Goal: Navigation & Orientation: Find specific page/section

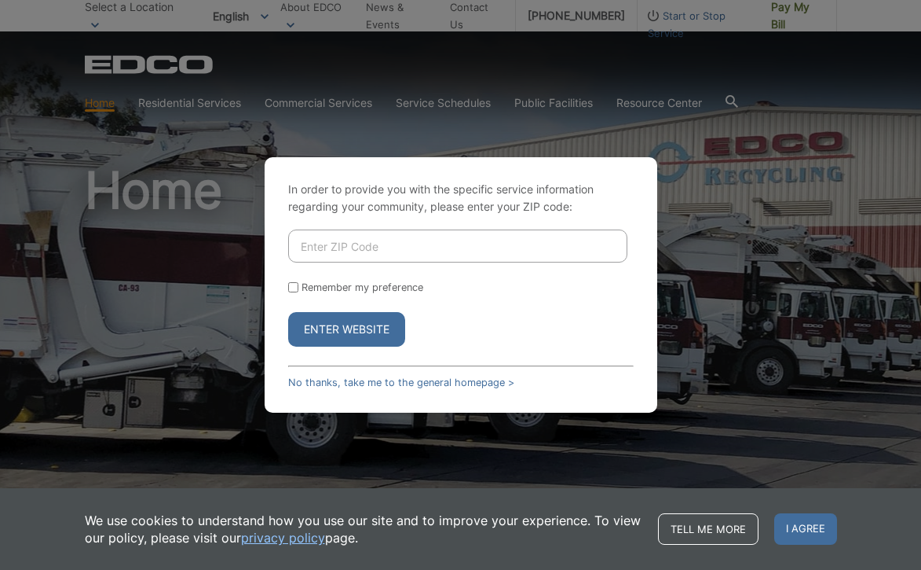
click at [413, 246] on input "Enter ZIP Code" at bounding box center [457, 245] width 339 height 33
type input "92084"
click at [427, 288] on div "Remember my preference" at bounding box center [461, 287] width 346 height 12
click at [294, 287] on input "Remember my preference" at bounding box center [293, 287] width 10 height 10
checkbox input "true"
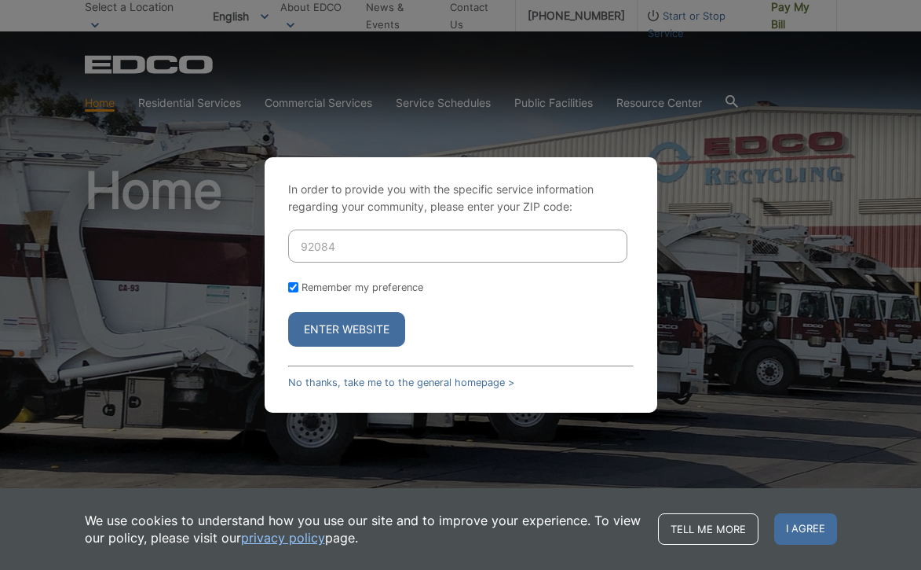
click at [350, 333] on button "Enter Website" at bounding box center [346, 329] width 117 height 35
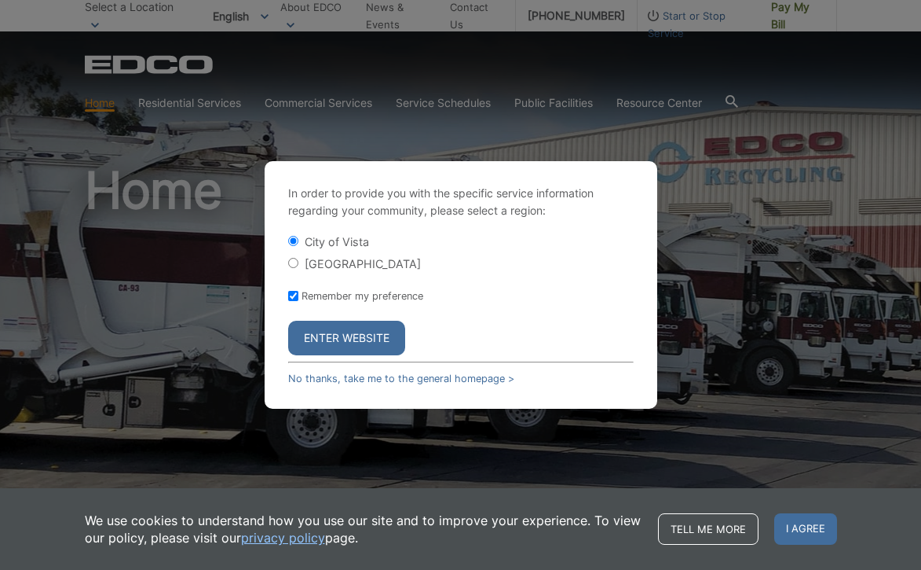
click at [374, 334] on button "Enter Website" at bounding box center [346, 337] width 117 height 35
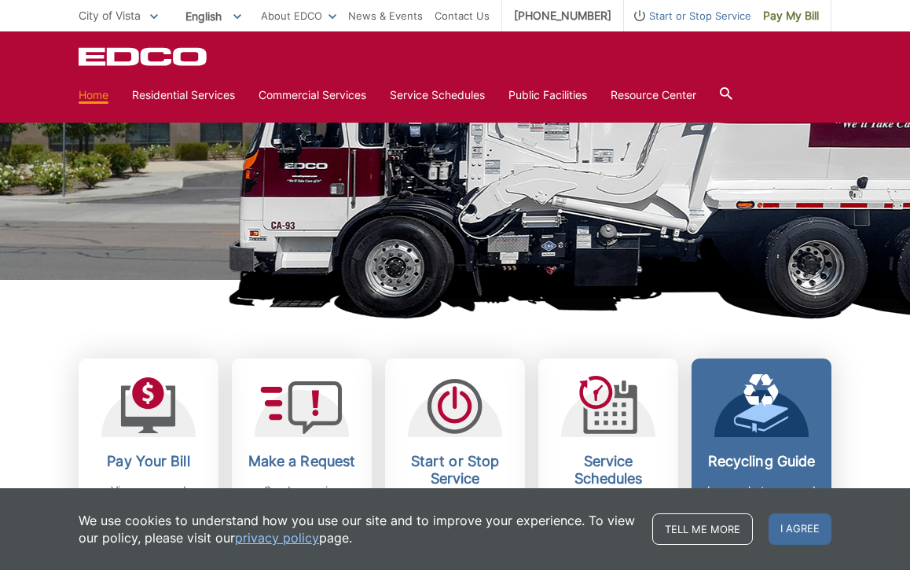
scroll to position [426, 0]
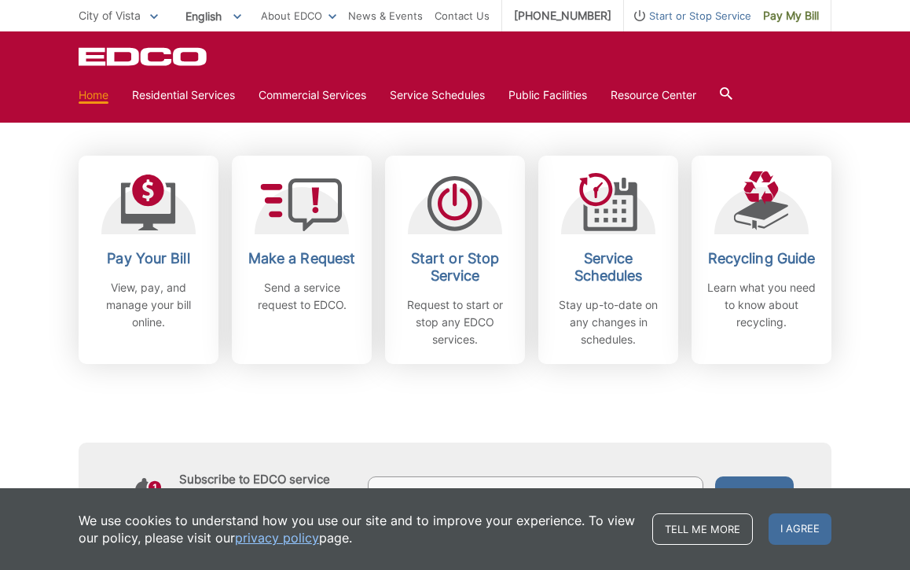
click at [475, 429] on div "Subscribe to EDCO service alerts, upcoming events & environmental news: Submit" at bounding box center [455, 454] width 753 height 180
click at [563, 132] on div "Pay Your Bill View, pay, and manage your bill online. Make a Request Send a ser…" at bounding box center [455, 220] width 753 height 287
click at [498, 408] on div "Subscribe to EDCO service alerts, upcoming events & environmental news: Submit" at bounding box center [455, 454] width 753 height 180
click at [101, 92] on link "Home" at bounding box center [94, 94] width 30 height 17
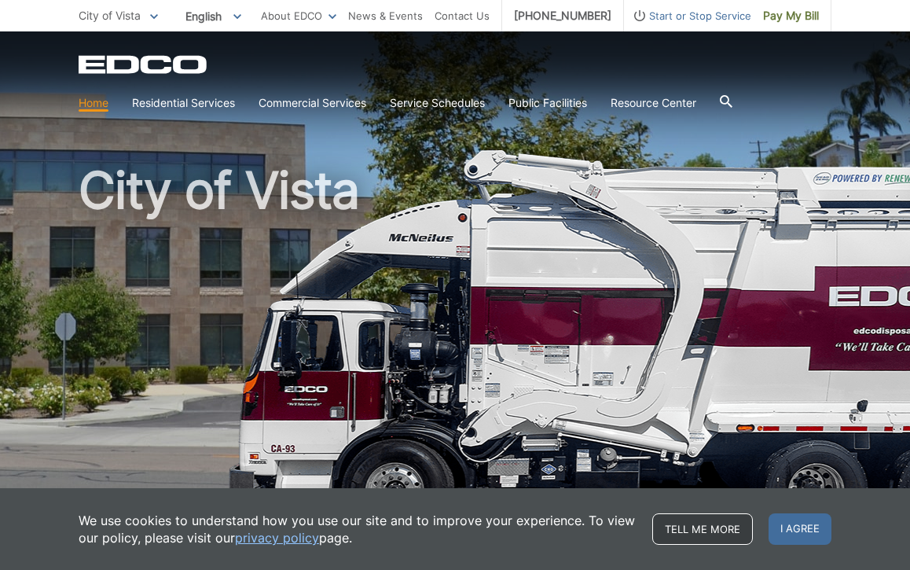
click at [715, 526] on link "Tell me more" at bounding box center [702, 528] width 101 height 31
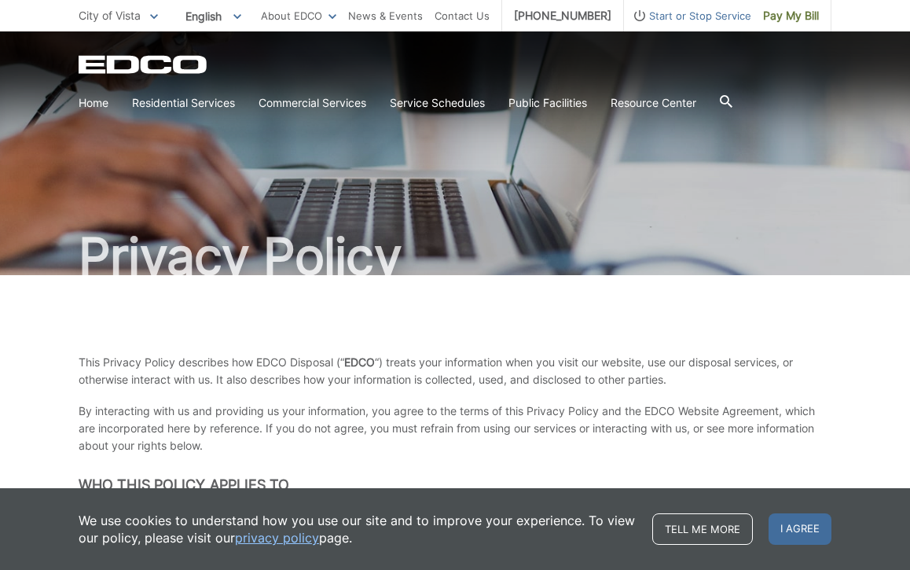
click at [305, 538] on link "privacy policy" at bounding box center [277, 537] width 84 height 17
click at [305, 537] on link "privacy policy" at bounding box center [277, 537] width 84 height 17
click at [90, 105] on link "Home" at bounding box center [94, 102] width 30 height 17
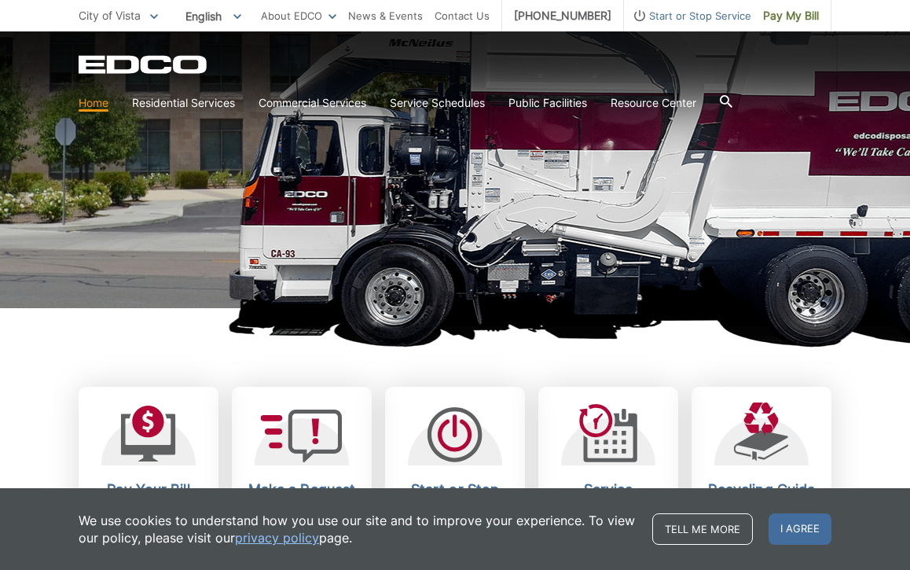
scroll to position [288, 0]
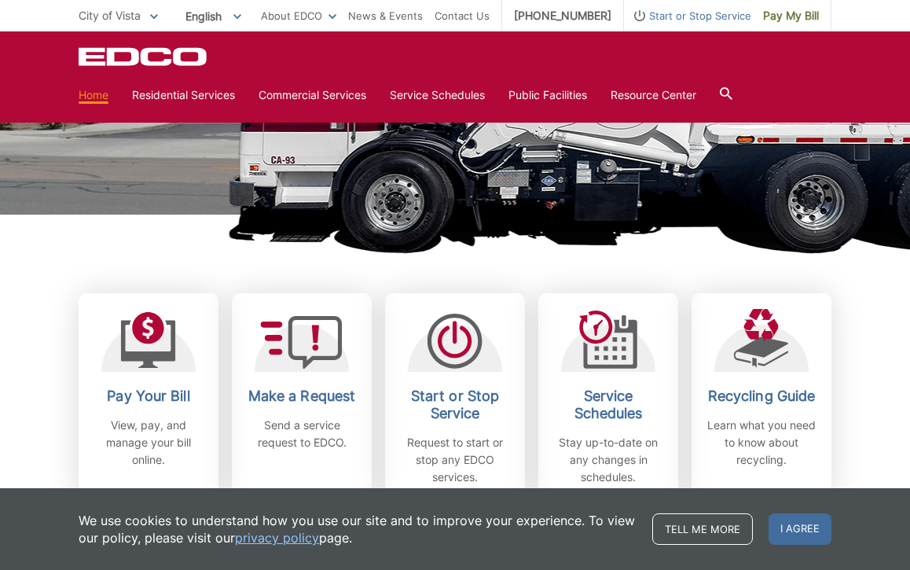
click at [300, 532] on link "privacy policy" at bounding box center [277, 537] width 84 height 17
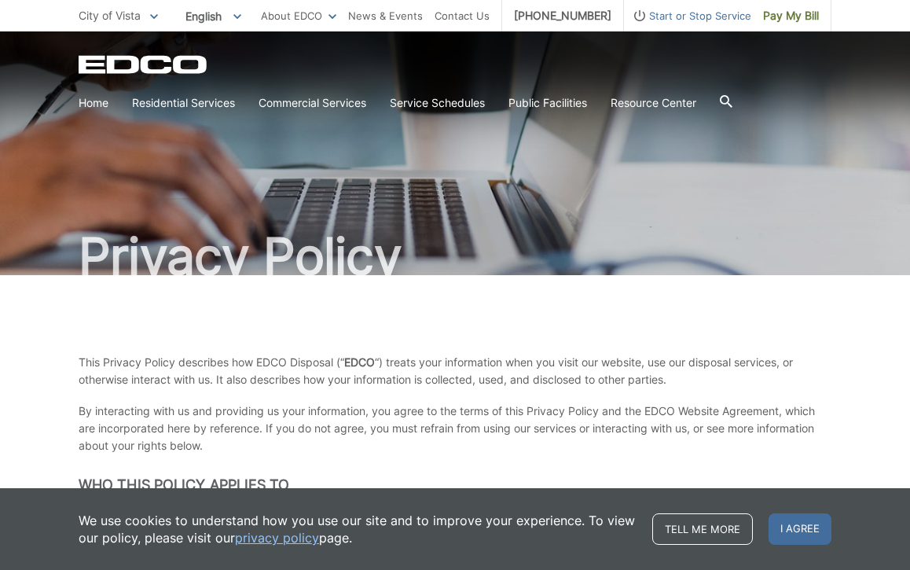
click at [300, 538] on link "privacy policy" at bounding box center [277, 537] width 84 height 17
drag, startPoint x: 0, startPoint y: 0, endPoint x: 300, endPoint y: 538, distance: 616.1
click at [300, 538] on link "privacy policy" at bounding box center [277, 537] width 84 height 17
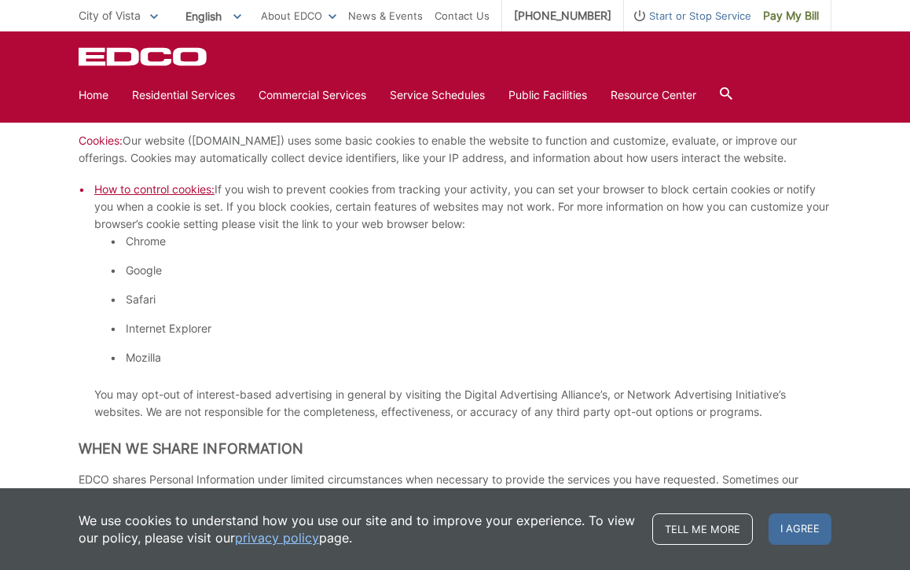
scroll to position [1257, 0]
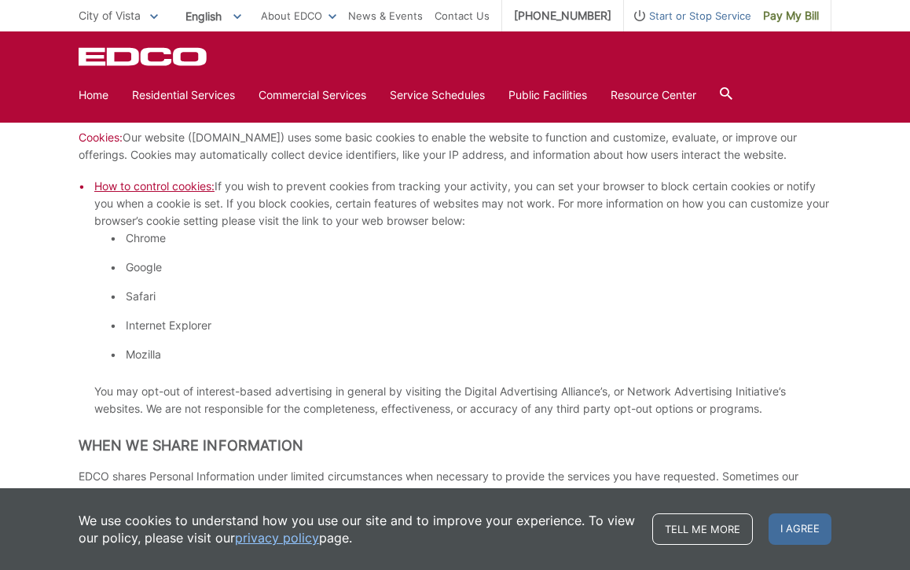
click at [202, 184] on span "How to control cookies:" at bounding box center [154, 185] width 120 height 13
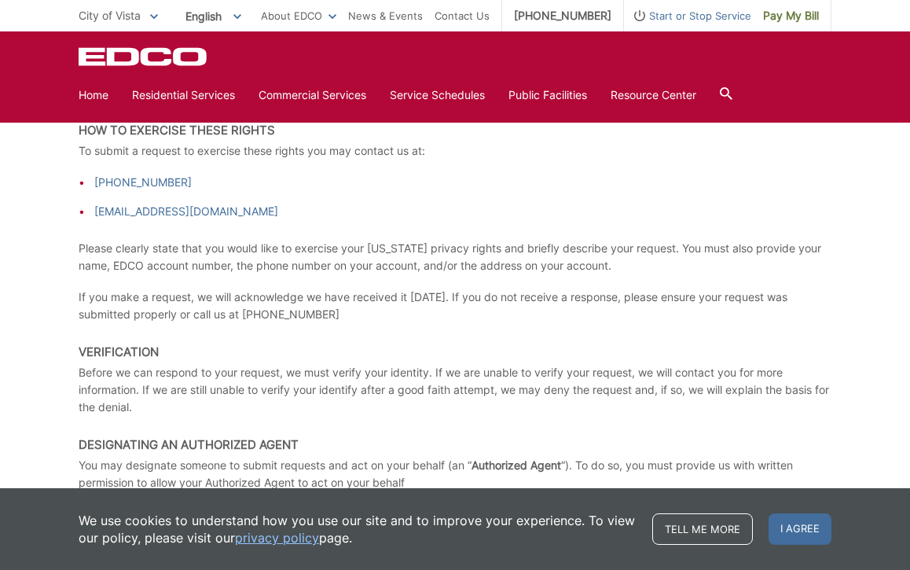
scroll to position [2587, 0]
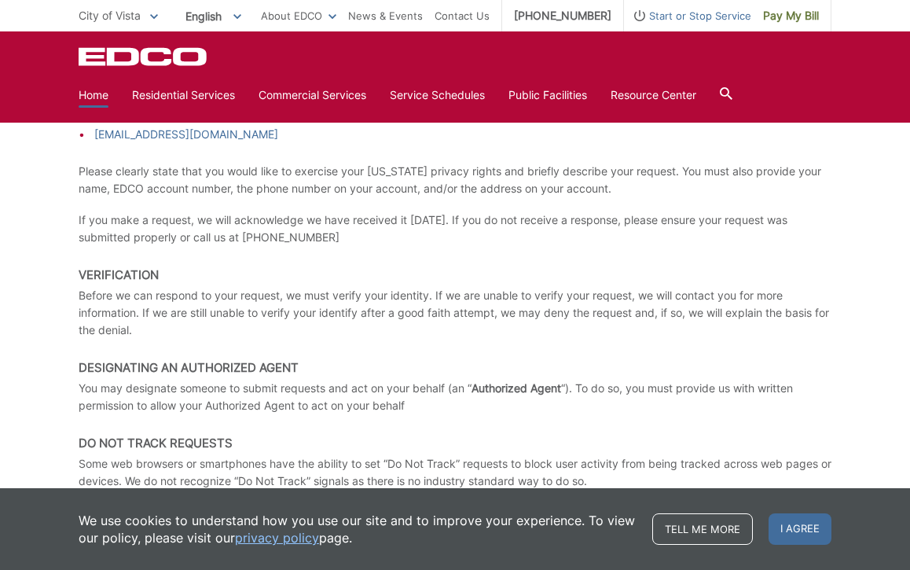
click at [101, 92] on link "Home" at bounding box center [94, 94] width 30 height 17
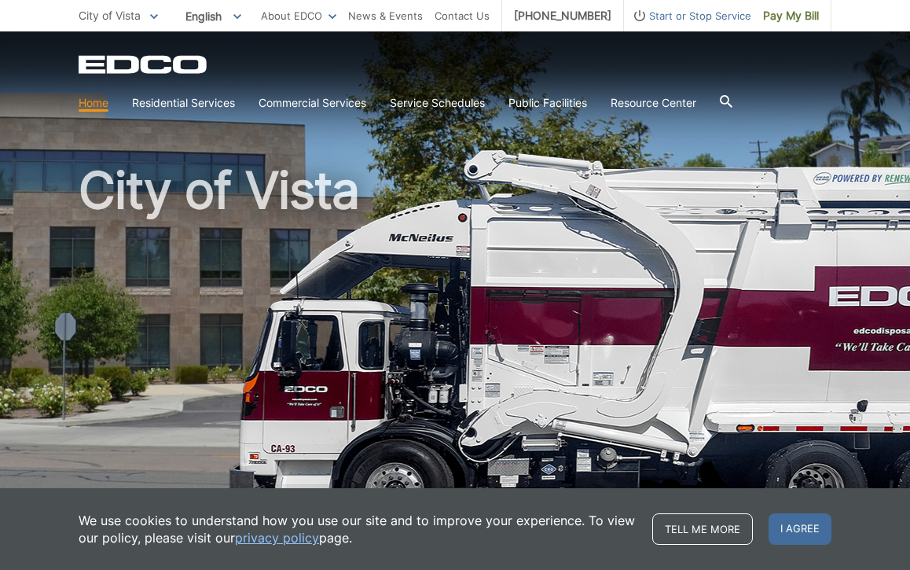
drag, startPoint x: 71, startPoint y: 112, endPoint x: 93, endPoint y: 90, distance: 31.7
click at [71, 112] on div "EDCO Logo Home Residential Services Curbside Pickup Recycling Organic Recycling…" at bounding box center [455, 74] width 910 height 86
click at [96, 102] on link "Home" at bounding box center [94, 102] width 30 height 17
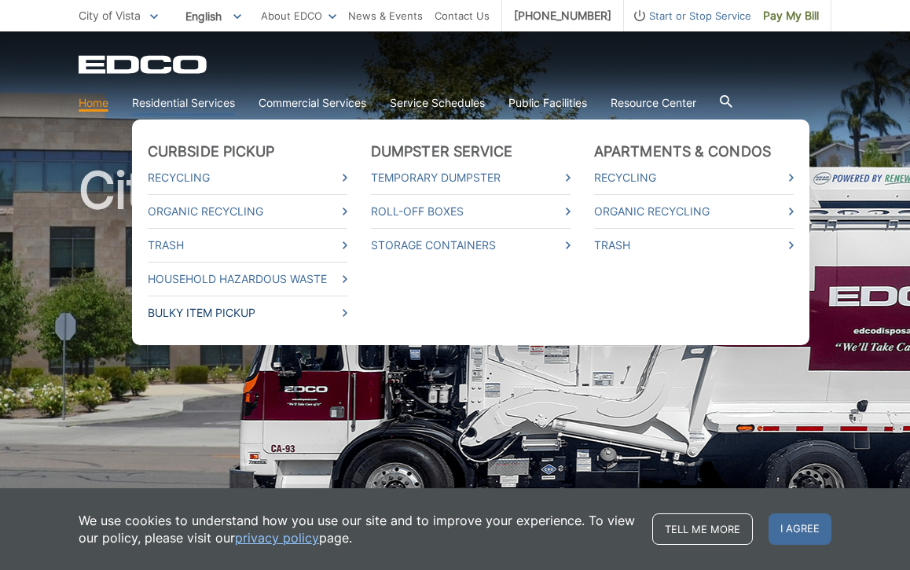
click at [347, 313] on icon at bounding box center [344, 313] width 5 height 8
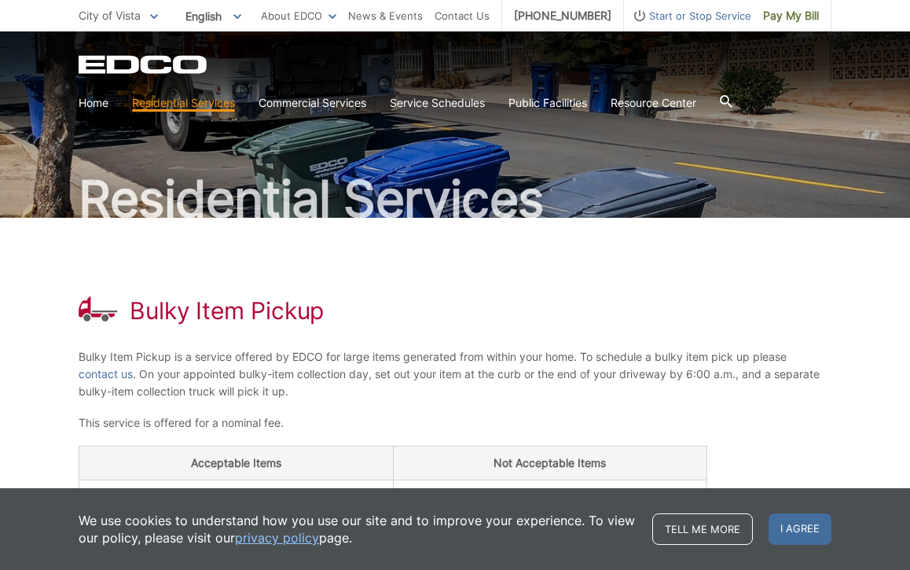
scroll to position [82, 0]
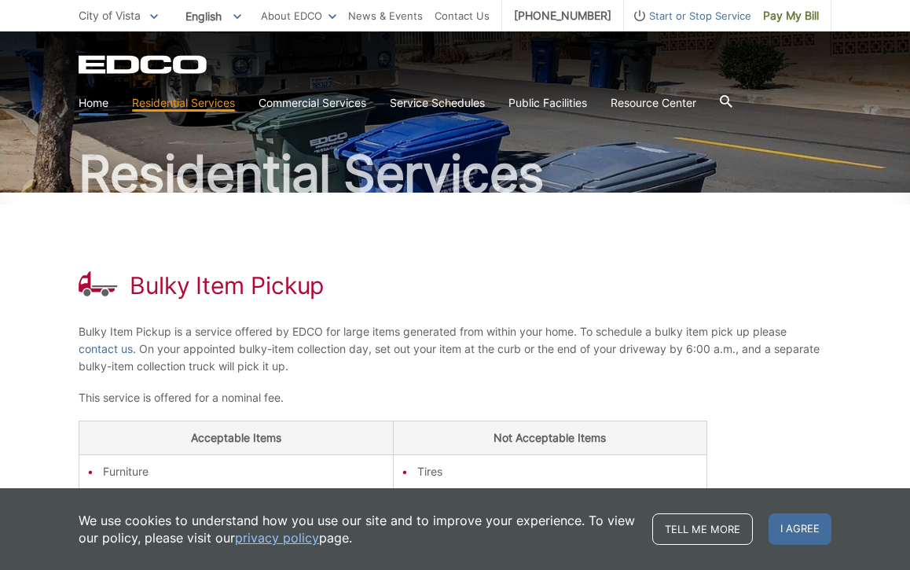
click at [97, 101] on link "Home" at bounding box center [94, 102] width 30 height 17
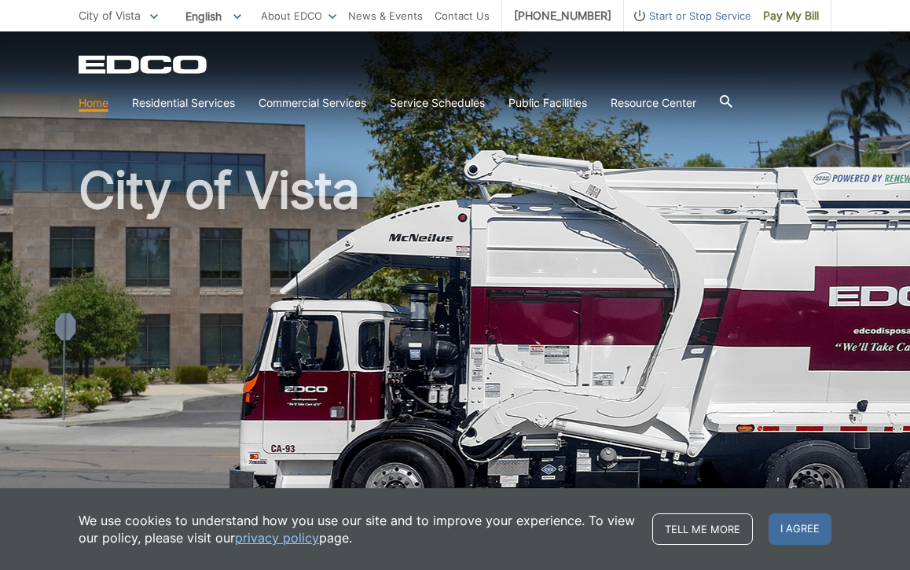
click at [99, 104] on link "Home" at bounding box center [94, 102] width 30 height 17
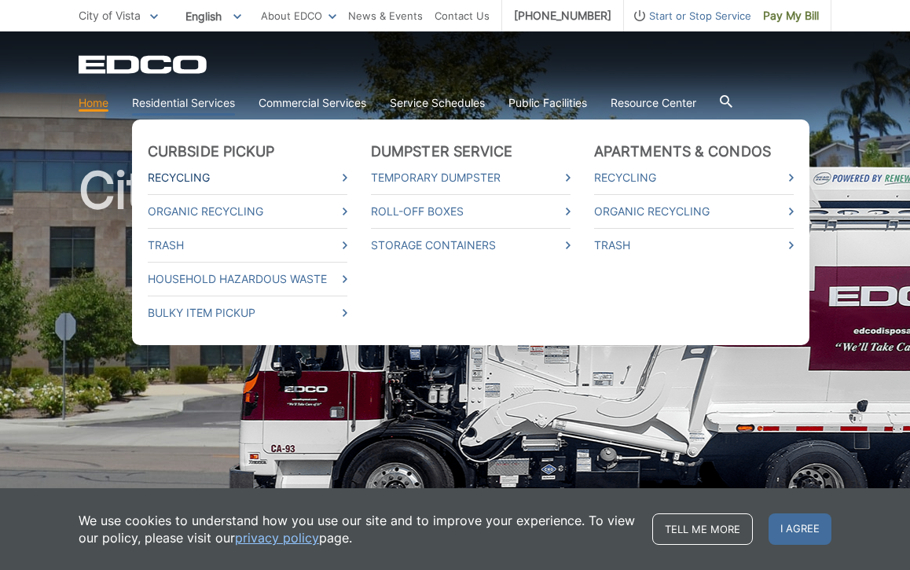
click at [342, 179] on link "Recycling" at bounding box center [248, 177] width 200 height 17
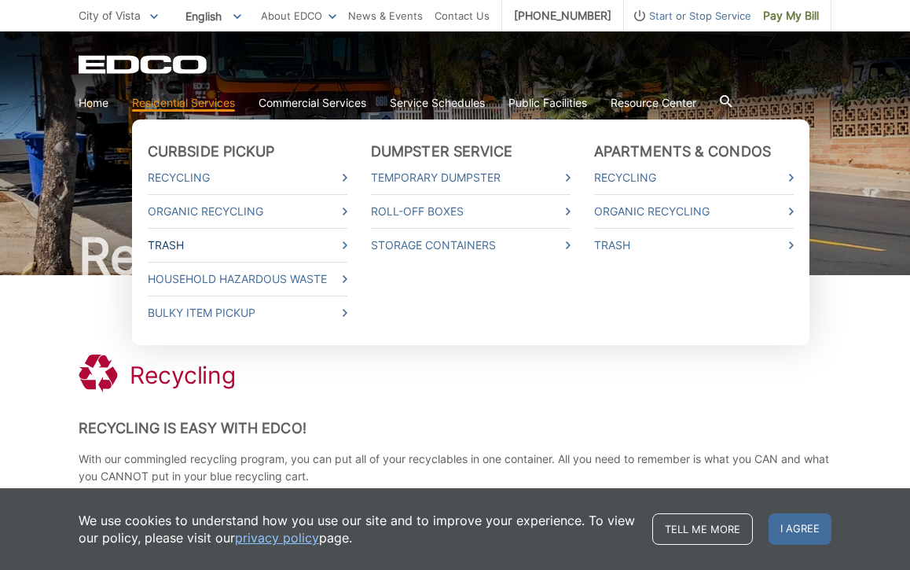
click at [344, 248] on icon at bounding box center [344, 245] width 5 height 8
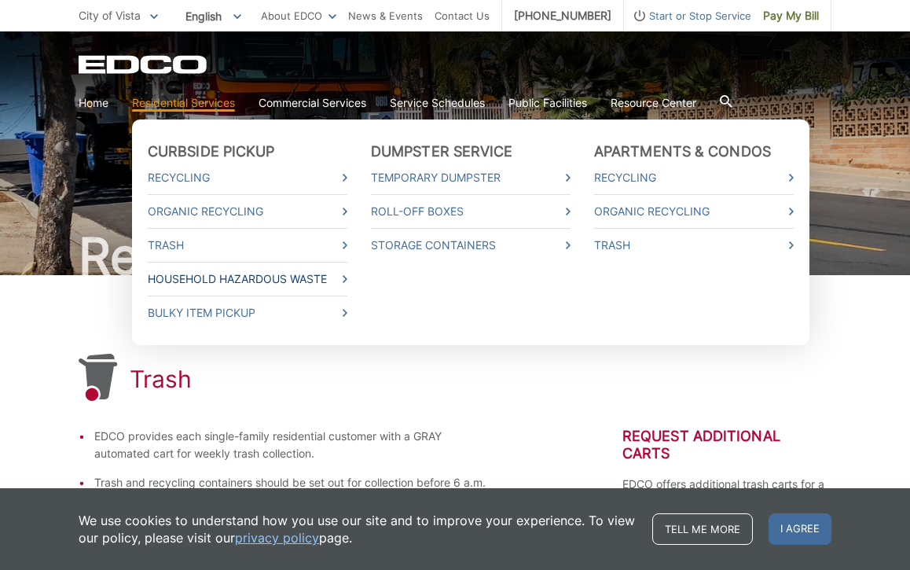
click at [214, 277] on link "Household Hazardous Waste" at bounding box center [248, 278] width 200 height 17
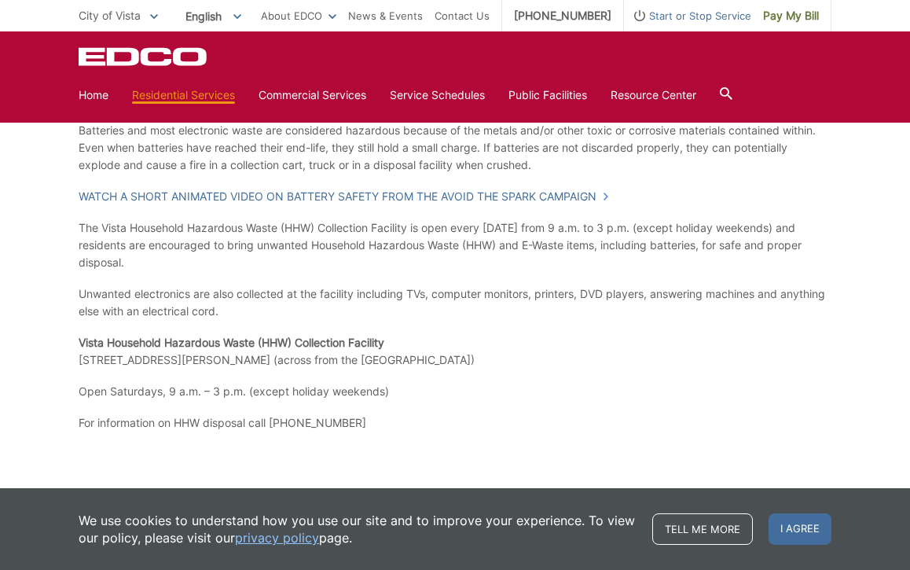
scroll to position [1313, 0]
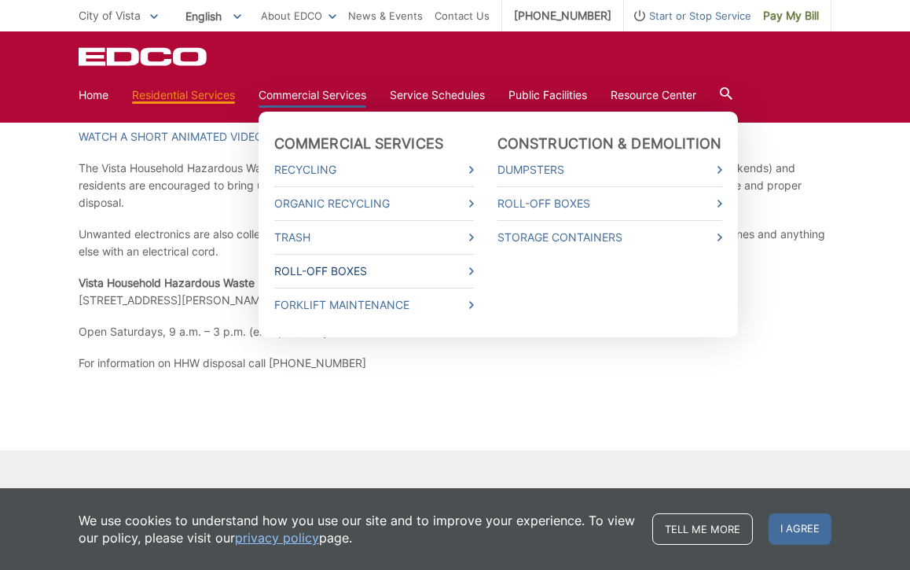
click at [331, 266] on link "Roll-Off Boxes" at bounding box center [374, 270] width 200 height 17
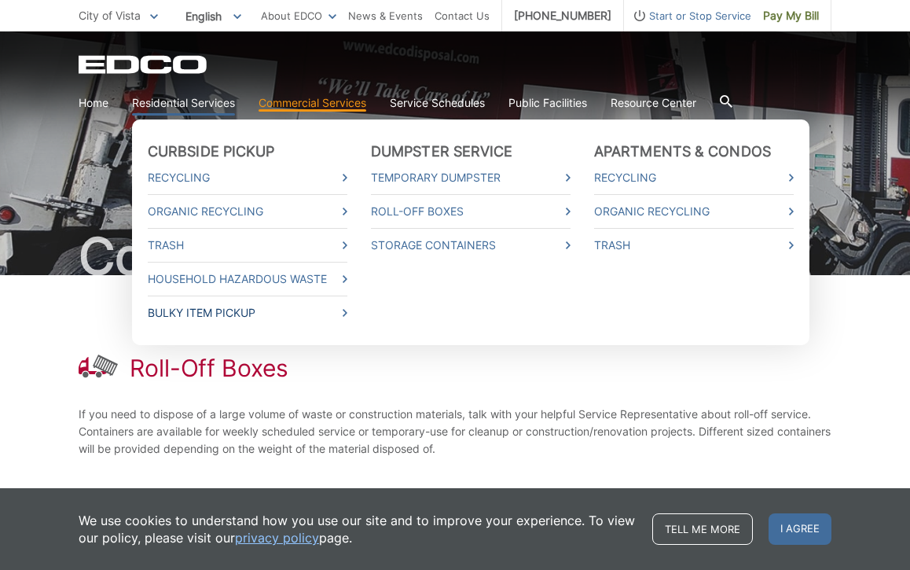
click at [250, 310] on link "Bulky Item Pickup" at bounding box center [248, 312] width 200 height 17
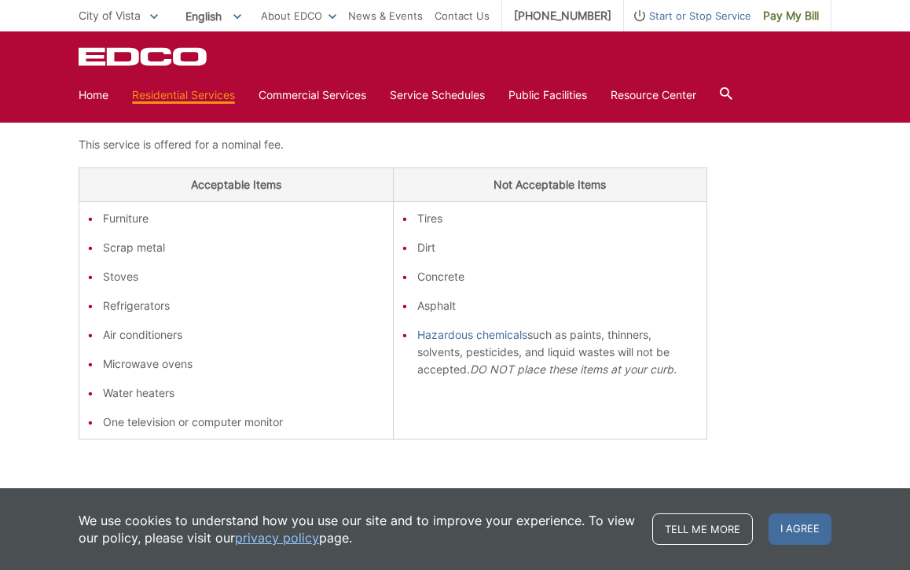
scroll to position [319, 0]
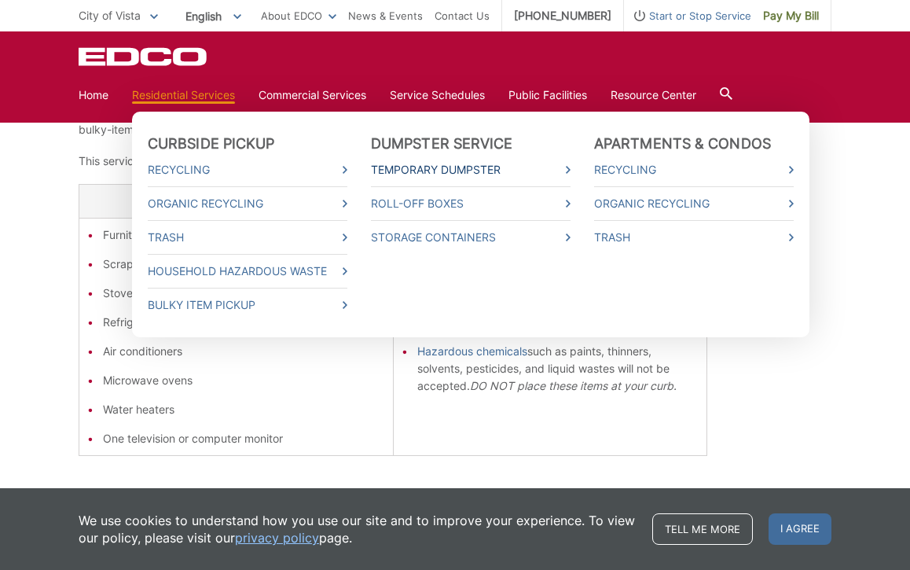
click at [551, 174] on link "Temporary Dumpster" at bounding box center [471, 169] width 200 height 17
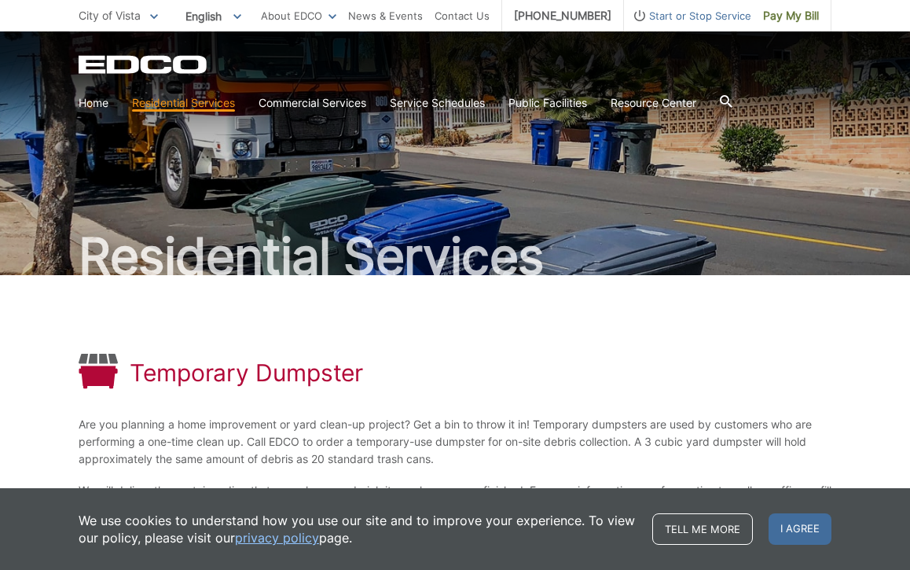
scroll to position [3, 0]
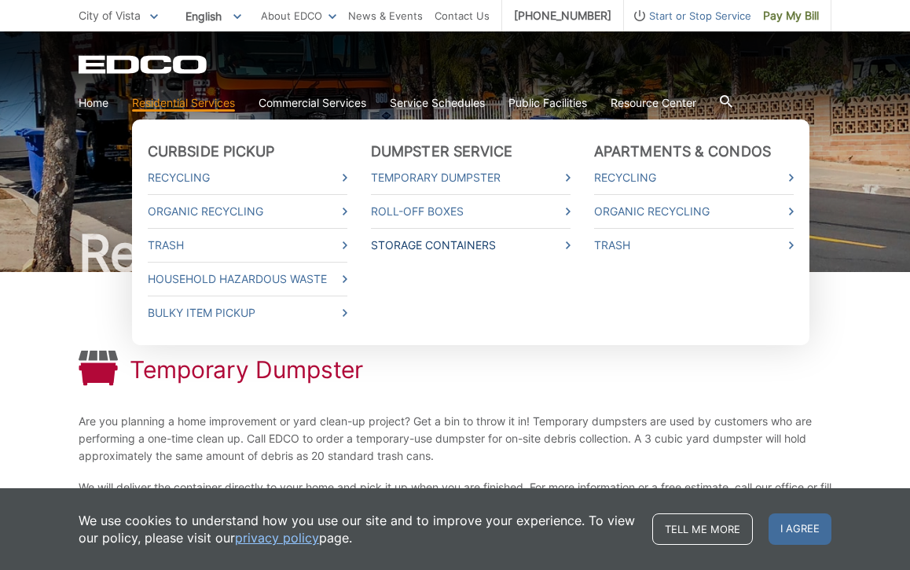
click at [445, 242] on link "Storage Containers" at bounding box center [471, 244] width 200 height 17
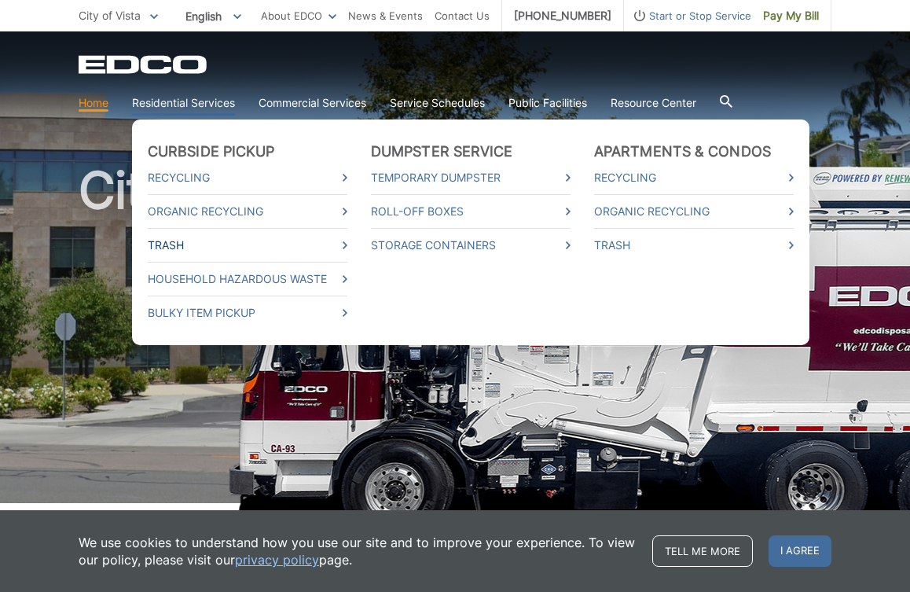
click at [342, 248] on link "Trash" at bounding box center [248, 244] width 200 height 17
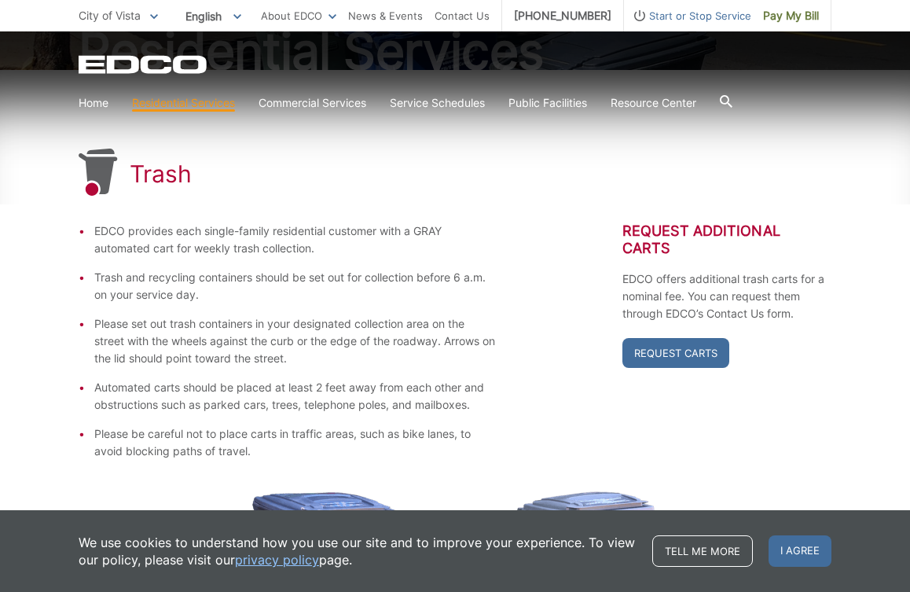
scroll to position [489, 0]
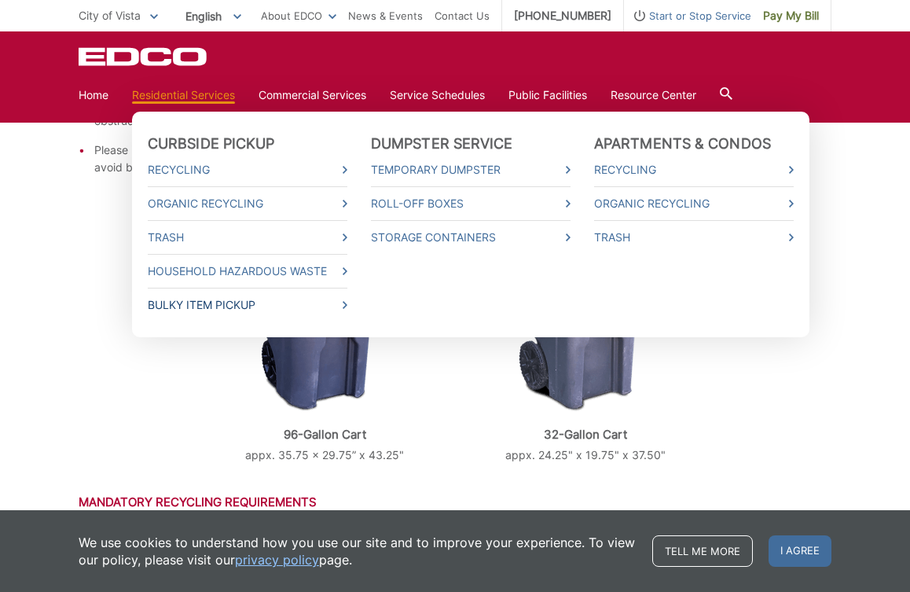
click at [200, 299] on link "Bulky Item Pickup" at bounding box center [248, 304] width 200 height 17
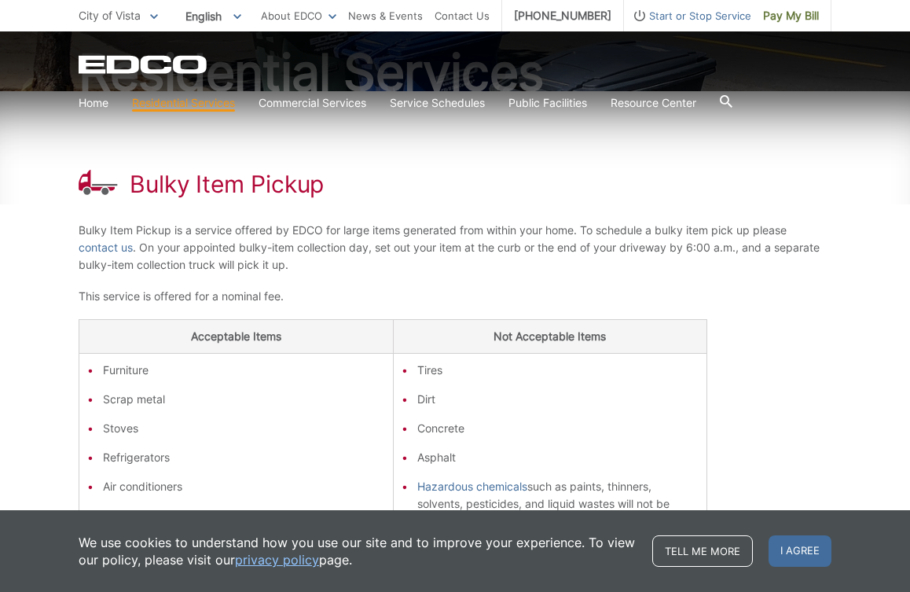
scroll to position [299, 0]
